Goal: Transaction & Acquisition: Book appointment/travel/reservation

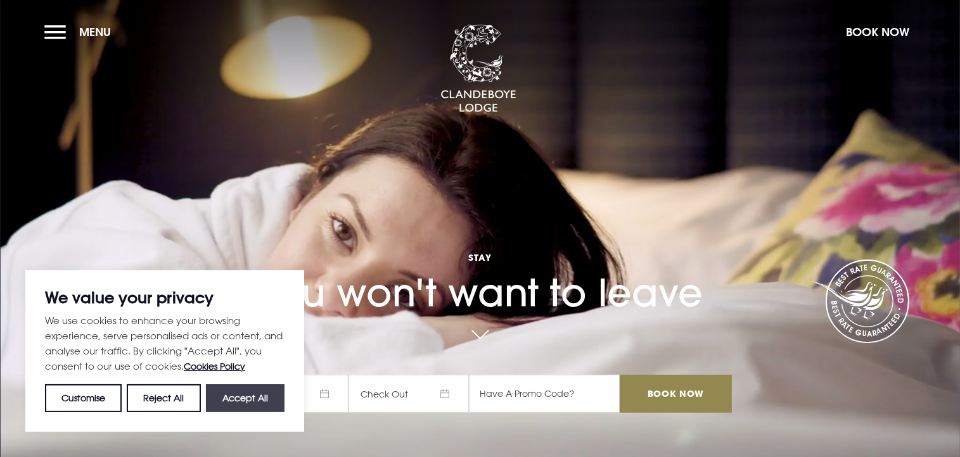
click at [252, 398] on button "Accept All" at bounding box center [245, 399] width 79 height 28
checkbox input "true"
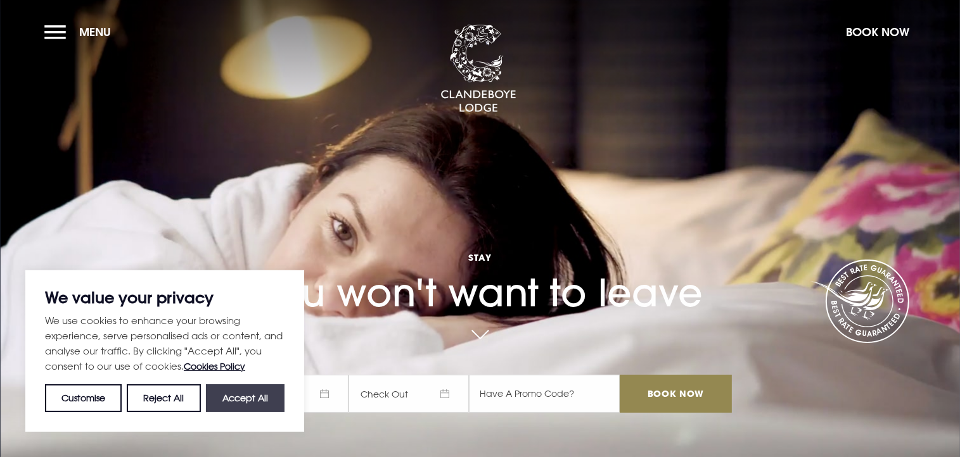
checkbox input "true"
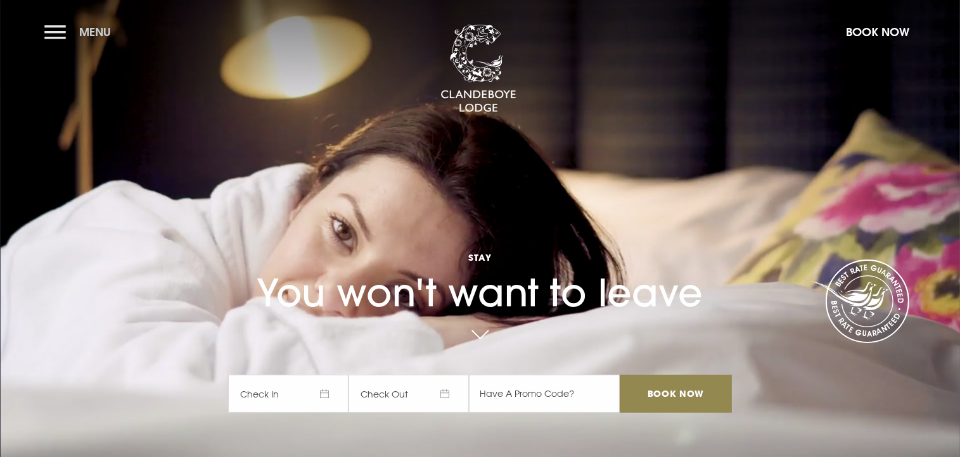
click at [54, 36] on button "Menu" at bounding box center [80, 31] width 73 height 27
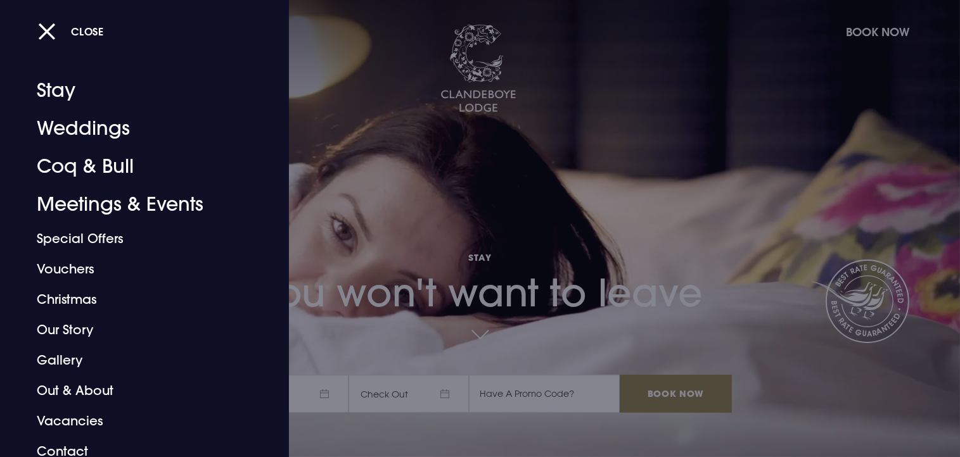
scroll to position [18, 0]
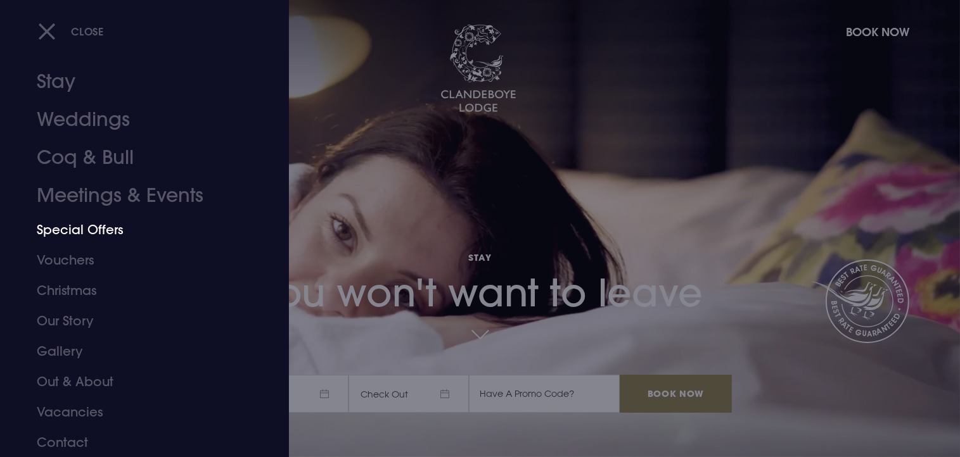
click at [101, 232] on link "Special Offers" at bounding box center [137, 230] width 200 height 30
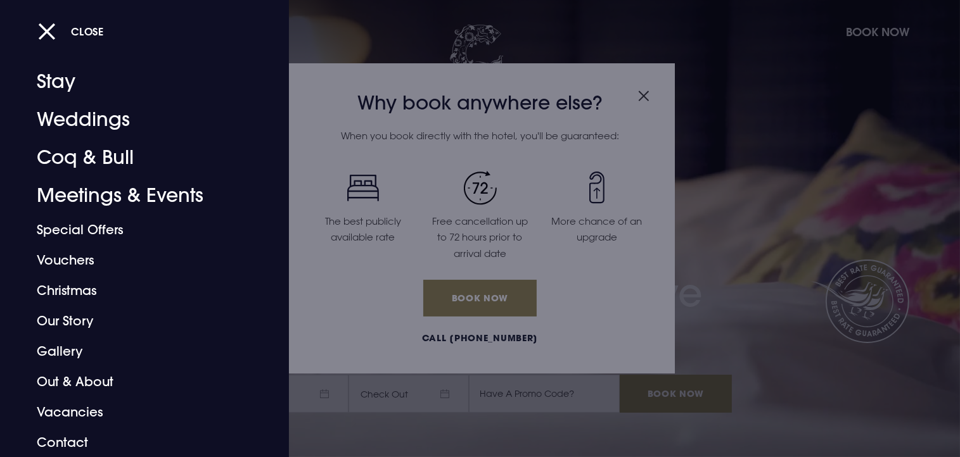
click at [644, 92] on div at bounding box center [480, 228] width 960 height 457
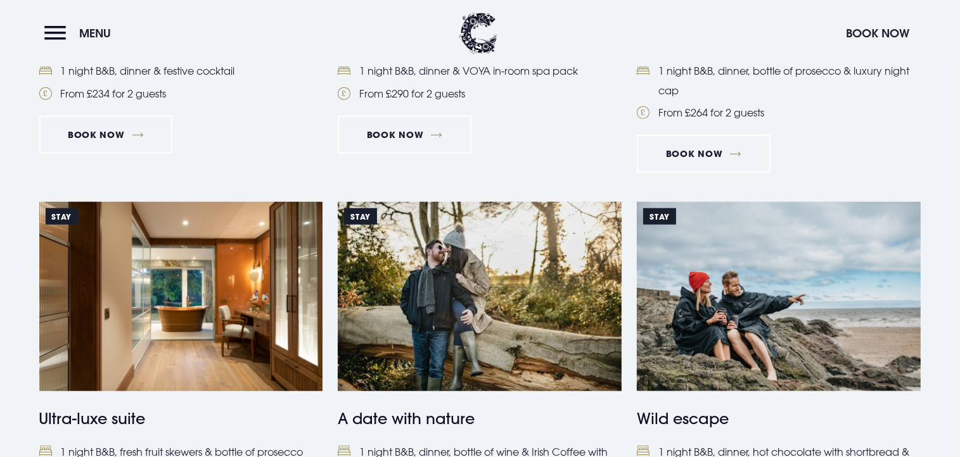
scroll to position [1183, 0]
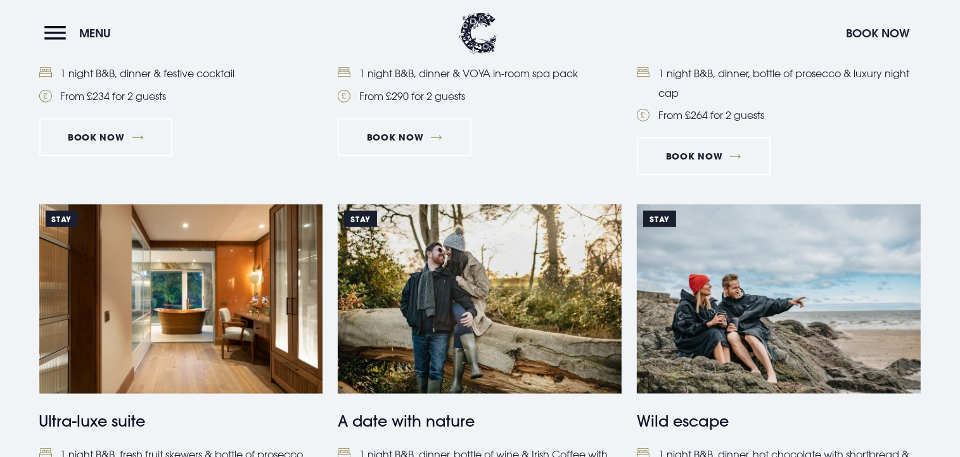
click at [253, 344] on img at bounding box center [181, 299] width 284 height 189
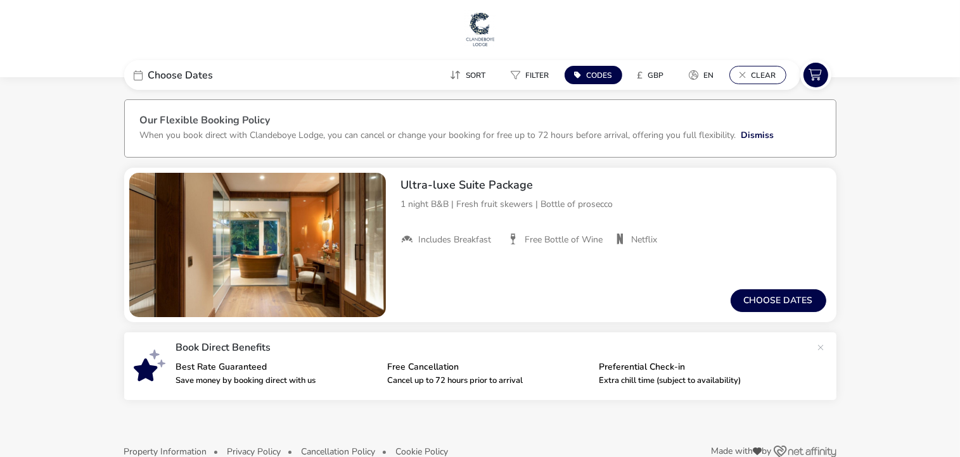
click at [764, 72] on span "Clear" at bounding box center [764, 75] width 25 height 10
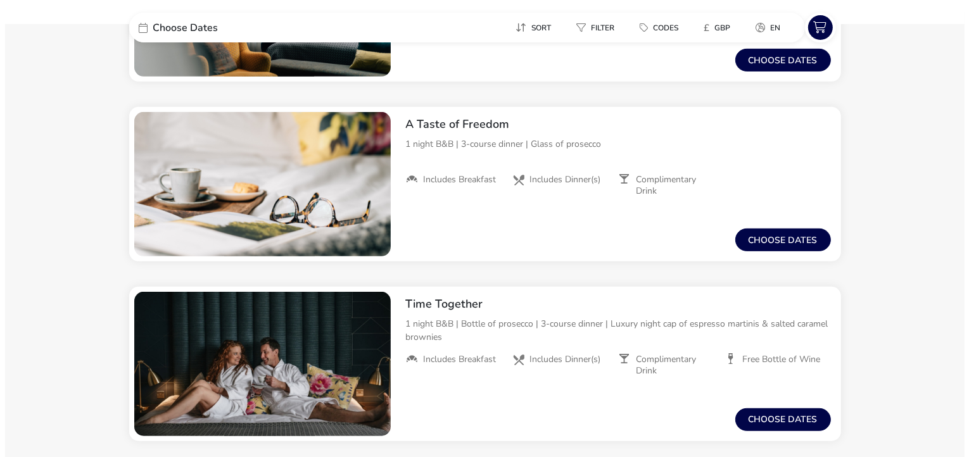
scroll to position [676, 0]
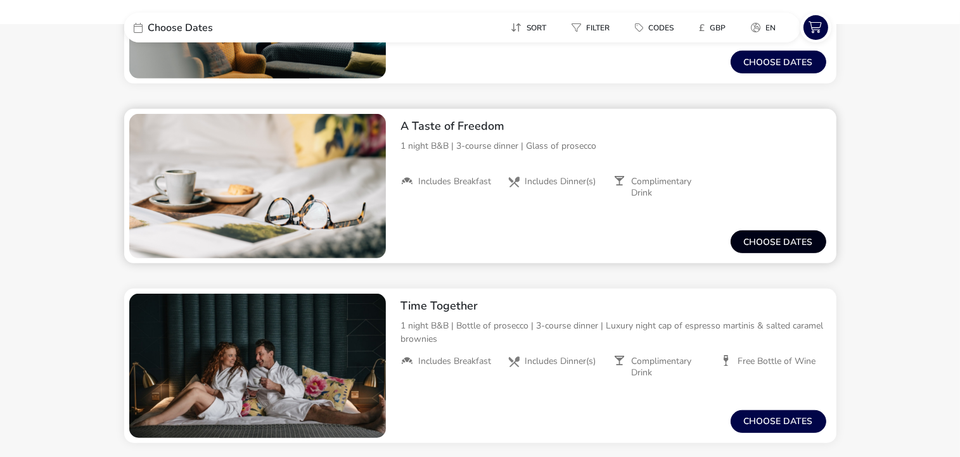
click at [778, 241] on button "Choose dates" at bounding box center [779, 242] width 96 height 23
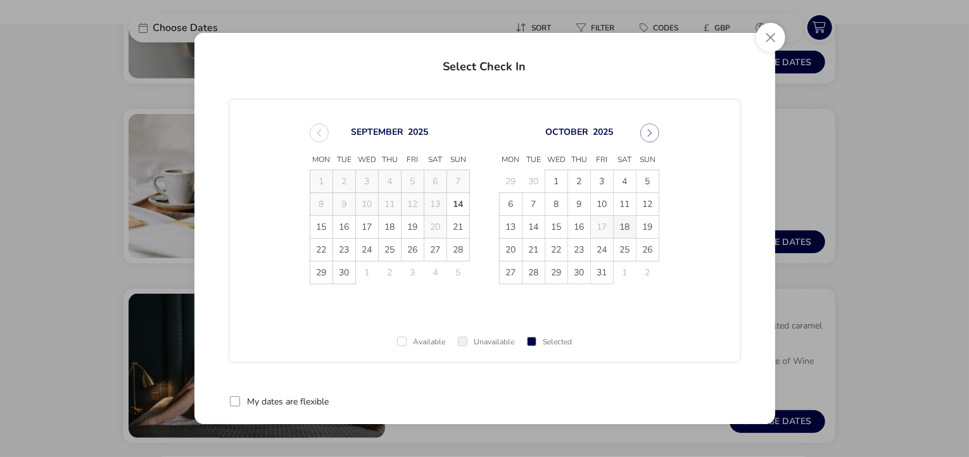
click at [624, 224] on span "18" at bounding box center [625, 227] width 22 height 22
click at [648, 222] on span "19" at bounding box center [648, 227] width 22 height 22
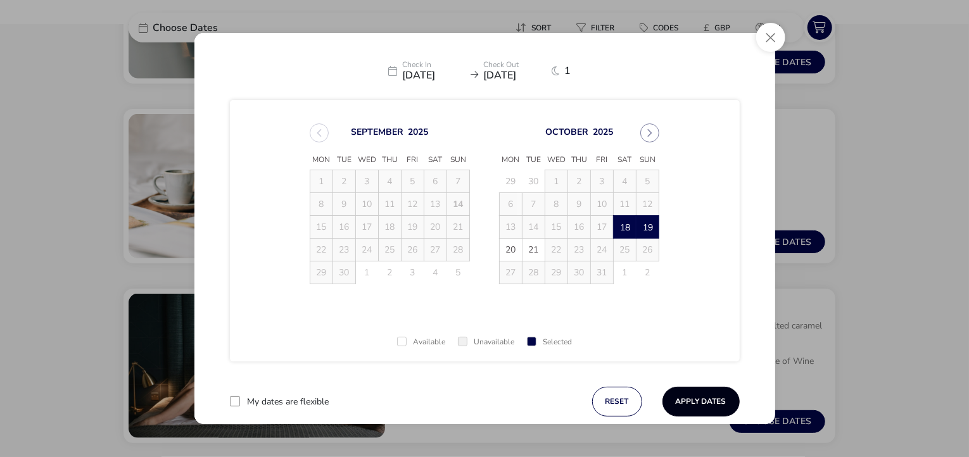
click at [689, 398] on button "Apply Dates" at bounding box center [701, 402] width 77 height 30
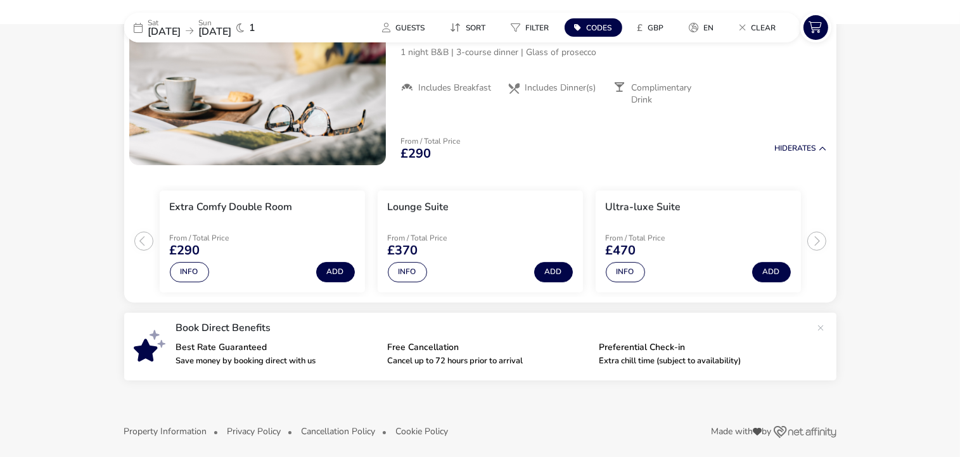
scroll to position [157, 0]
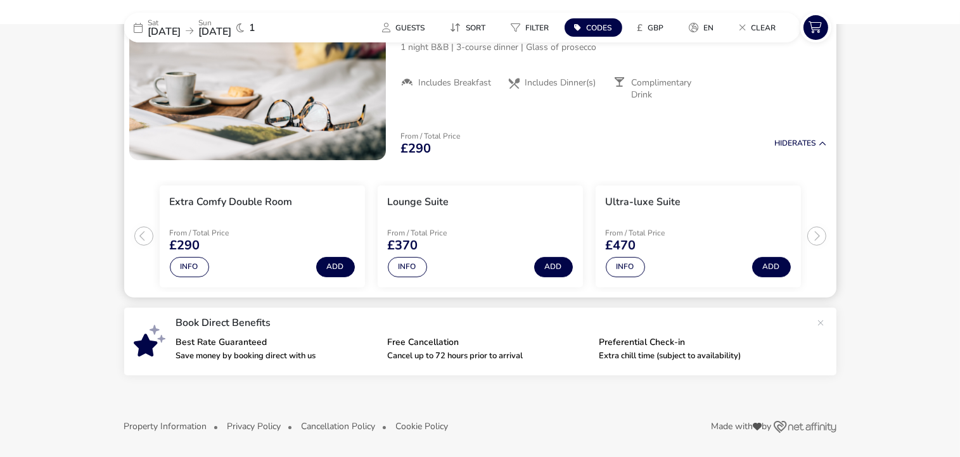
click at [144, 235] on ul "Extra Comfy Double Room From / Total Price £290 Info Add Lounge Suite From / To…" at bounding box center [480, 231] width 712 height 132
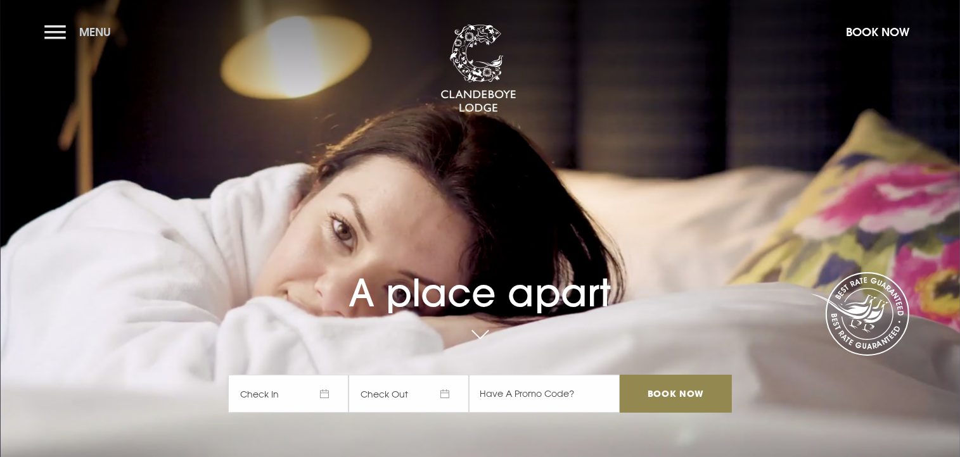
click at [59, 28] on button "Menu" at bounding box center [80, 31] width 73 height 27
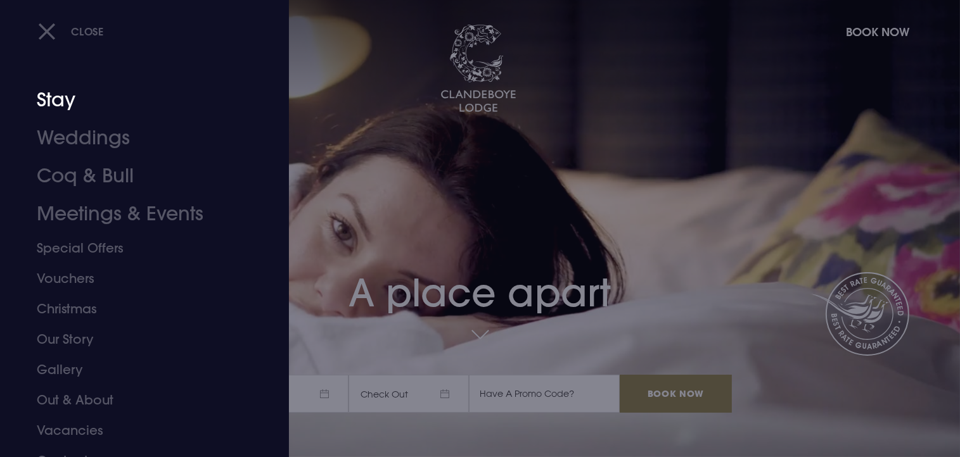
click at [55, 103] on link "Stay" at bounding box center [137, 100] width 200 height 38
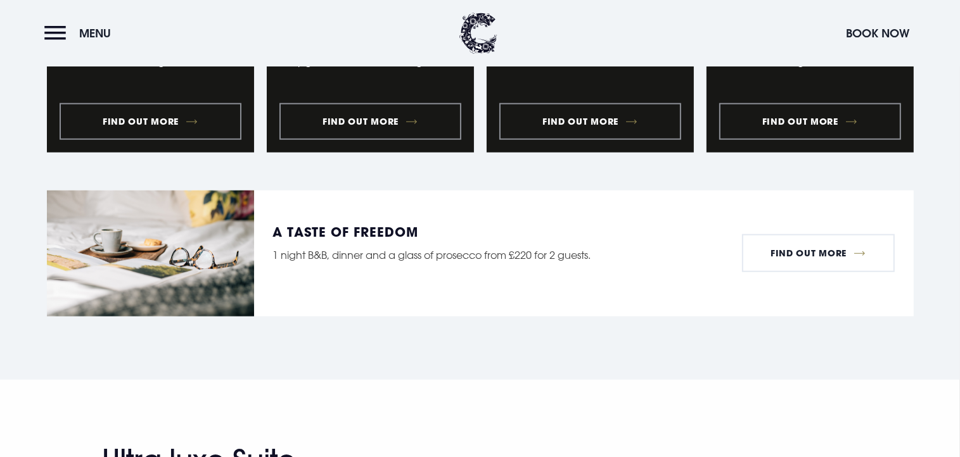
scroll to position [1247, 0]
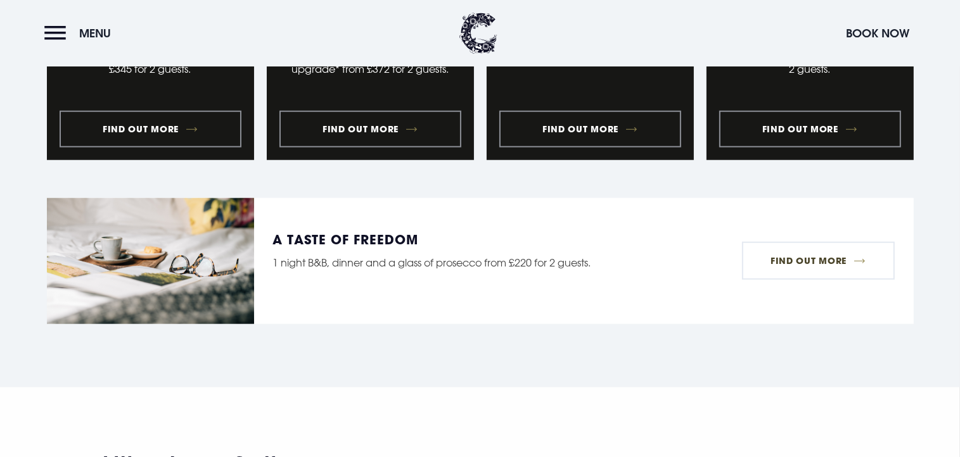
click at [809, 256] on link "Find Out More" at bounding box center [818, 261] width 153 height 38
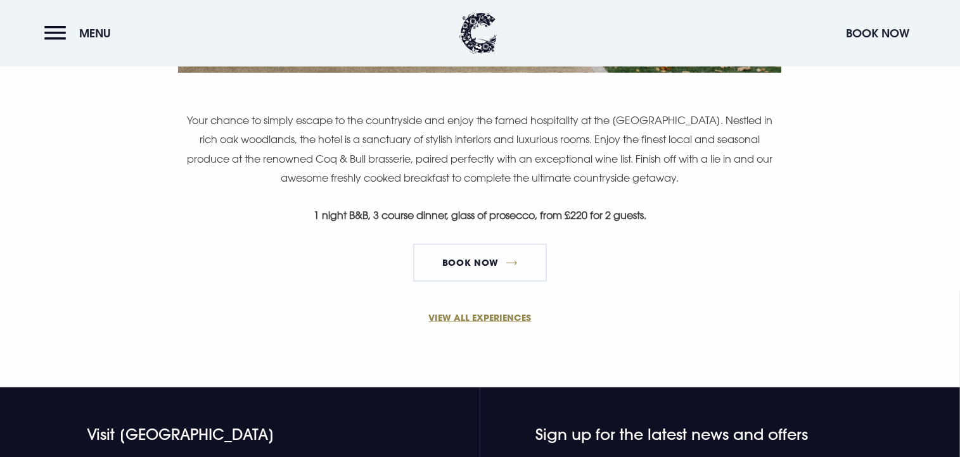
scroll to position [835, 0]
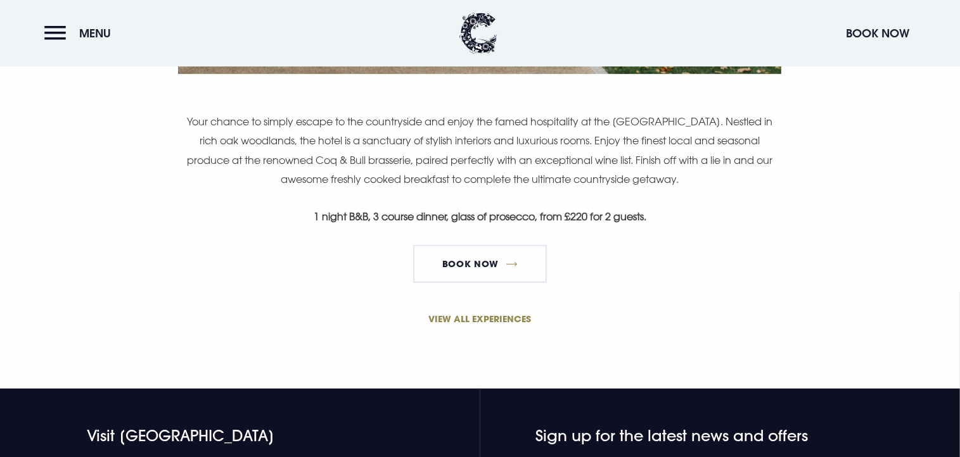
click at [479, 318] on link "VIEW ALL EXPERIENCES" at bounding box center [480, 318] width 603 height 13
